Goal: Find specific page/section: Find specific page/section

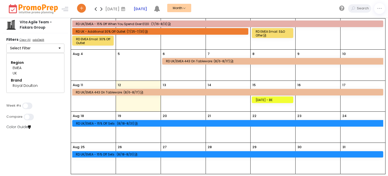
click at [53, 51] on button "Select Filter" at bounding box center [35, 48] width 58 height 10
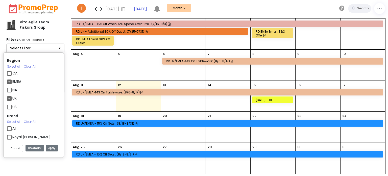
click at [16, 82] on label "EMEA" at bounding box center [16, 81] width 9 height 5
click at [16, 81] on input "EMEA" at bounding box center [13, 79] width 3 height 3
checkbox input "false"
click at [14, 98] on label "UK" at bounding box center [14, 98] width 4 height 5
click at [14, 98] on input "UK" at bounding box center [13, 96] width 3 height 3
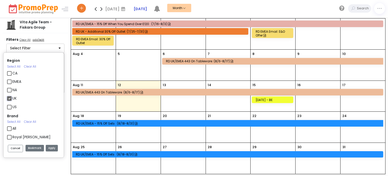
checkbox input "false"
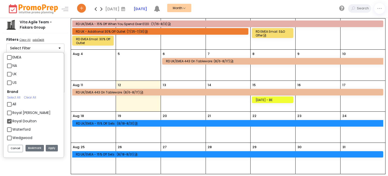
click at [29, 120] on label "Royal Doulton" at bounding box center [24, 120] width 24 height 5
click at [16, 120] on input "Royal Doulton" at bounding box center [13, 118] width 3 height 3
checkbox input "false"
click at [28, 137] on label "Wedgwood" at bounding box center [22, 137] width 20 height 5
click at [16, 137] on input "Wedgwood" at bounding box center [13, 135] width 3 height 3
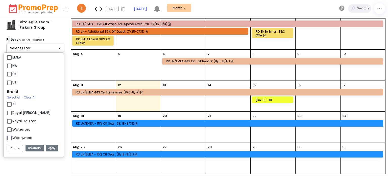
checkbox input "true"
click at [50, 147] on button "Apply" at bounding box center [52, 148] width 12 height 7
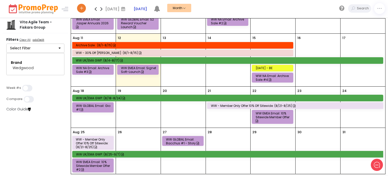
scroll to position [96, 0]
